Goal: Submit feedback/report problem

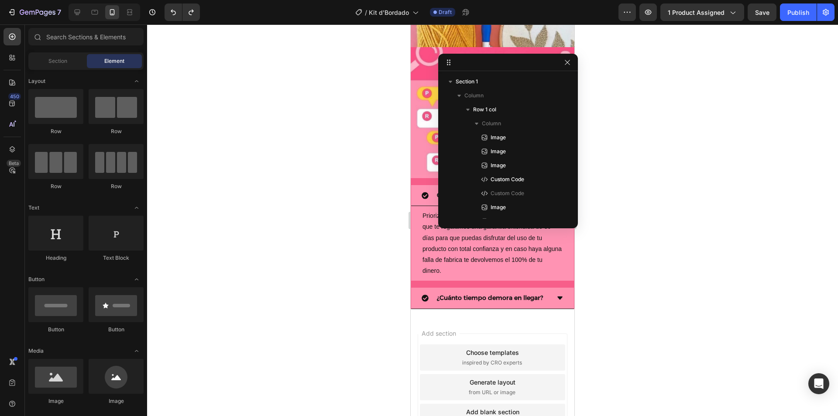
scroll to position [135, 0]
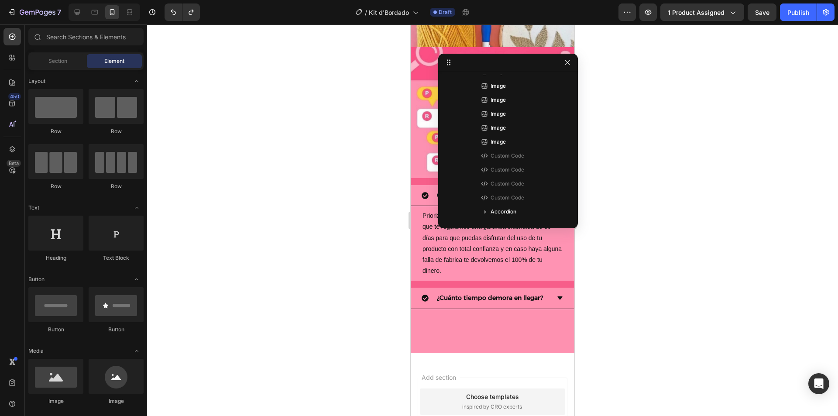
click at [683, 83] on div at bounding box center [492, 220] width 691 height 392
click at [826, 13] on icon "button" at bounding box center [826, 12] width 6 height 7
click at [823, 14] on icon "button" at bounding box center [826, 12] width 9 height 9
click at [566, 63] on icon "button" at bounding box center [567, 62] width 7 height 7
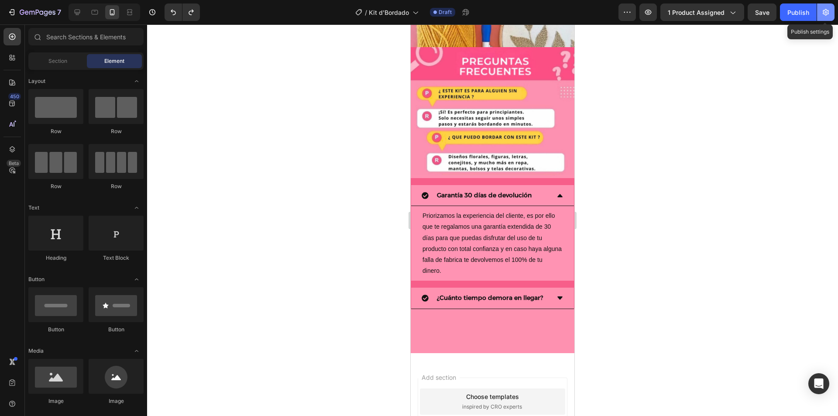
click at [825, 9] on icon "button" at bounding box center [826, 12] width 9 height 9
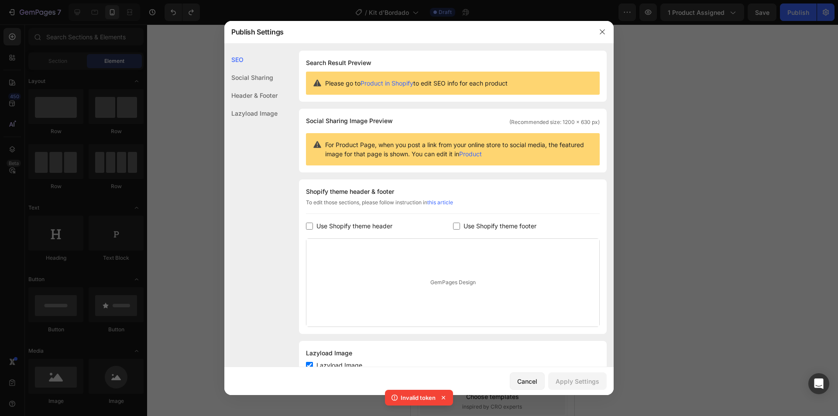
click at [604, 30] on icon "button" at bounding box center [602, 31] width 7 height 7
